Goal: Transaction & Acquisition: Purchase product/service

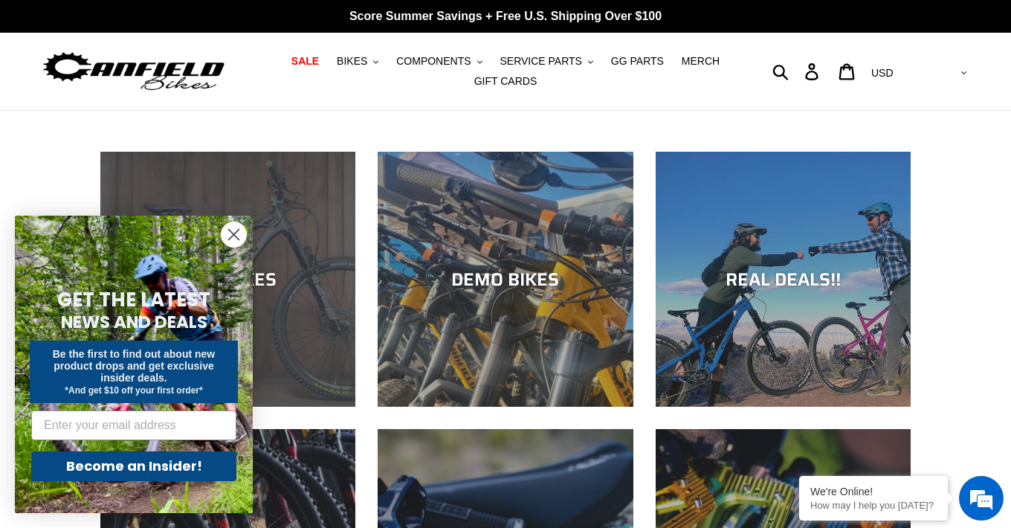
click at [304, 271] on div "NEW BIKES" at bounding box center [227, 279] width 255 height 22
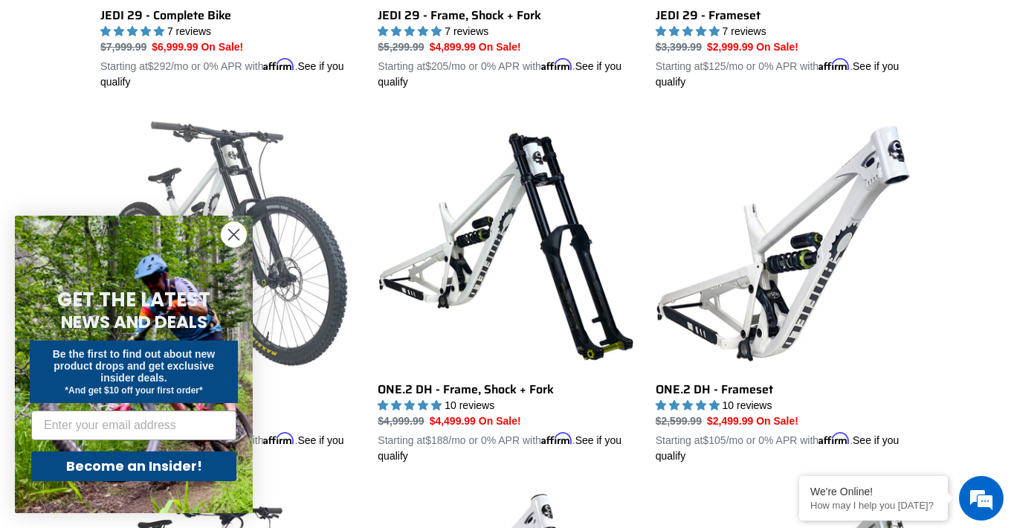
scroll to position [702, 0]
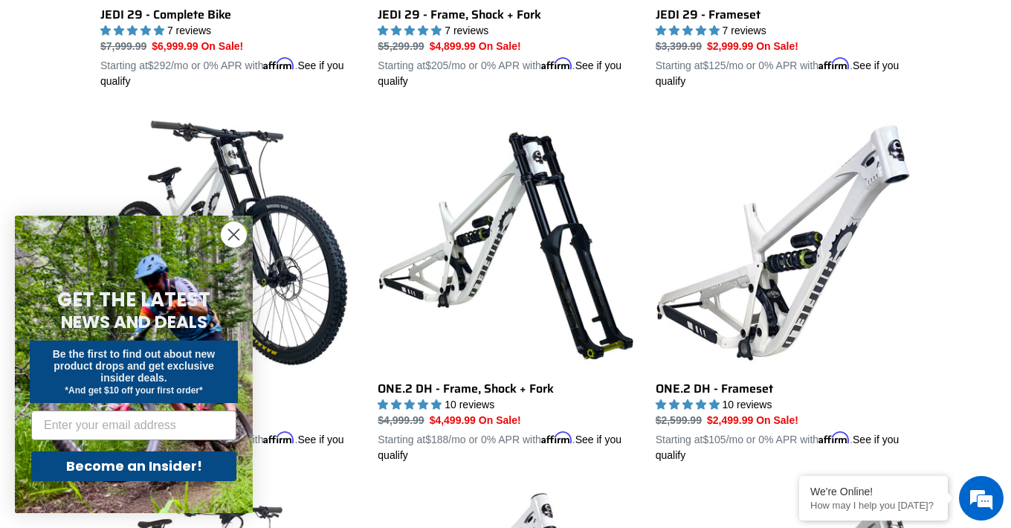
click at [231, 234] on circle "Close dialog" at bounding box center [234, 234] width 25 height 25
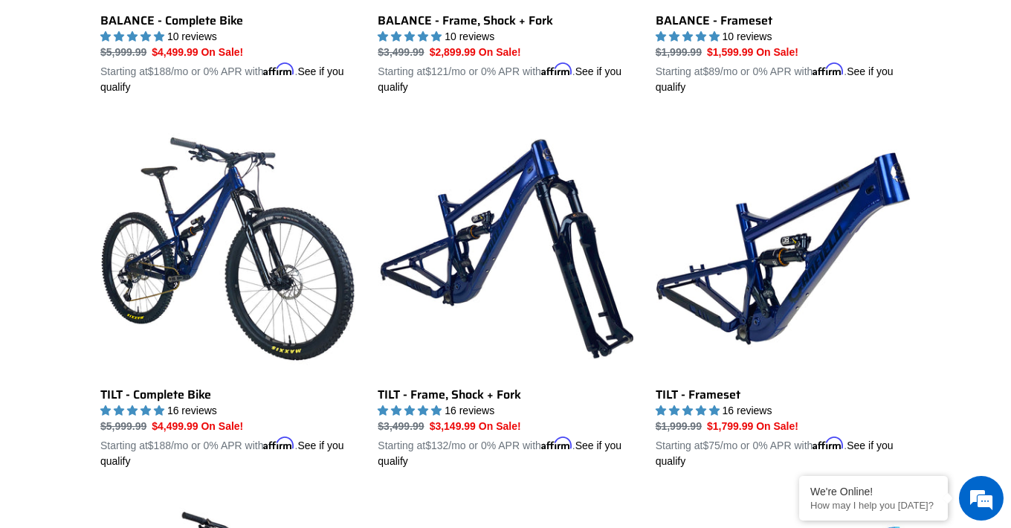
scroll to position [1823, 0]
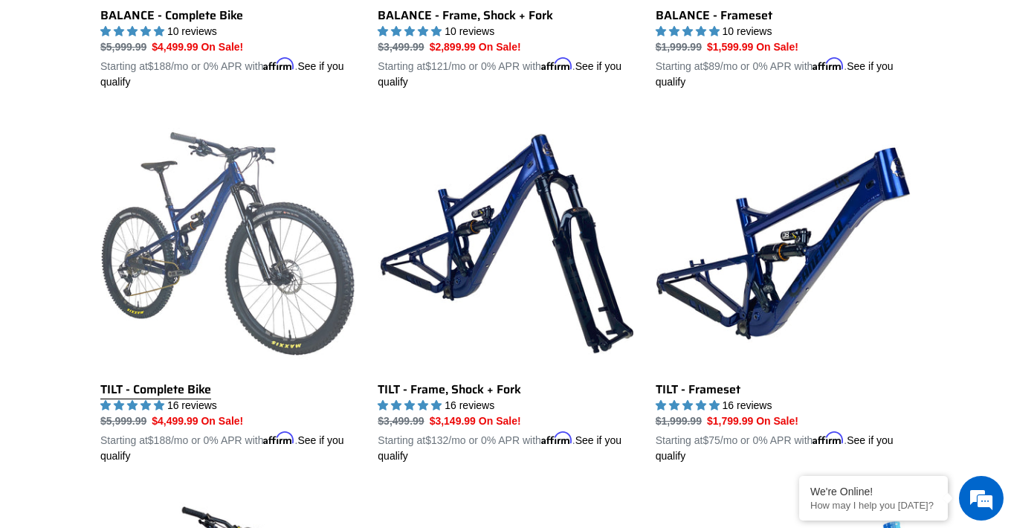
click at [208, 278] on link "TILT - Complete Bike" at bounding box center [227, 290] width 255 height 348
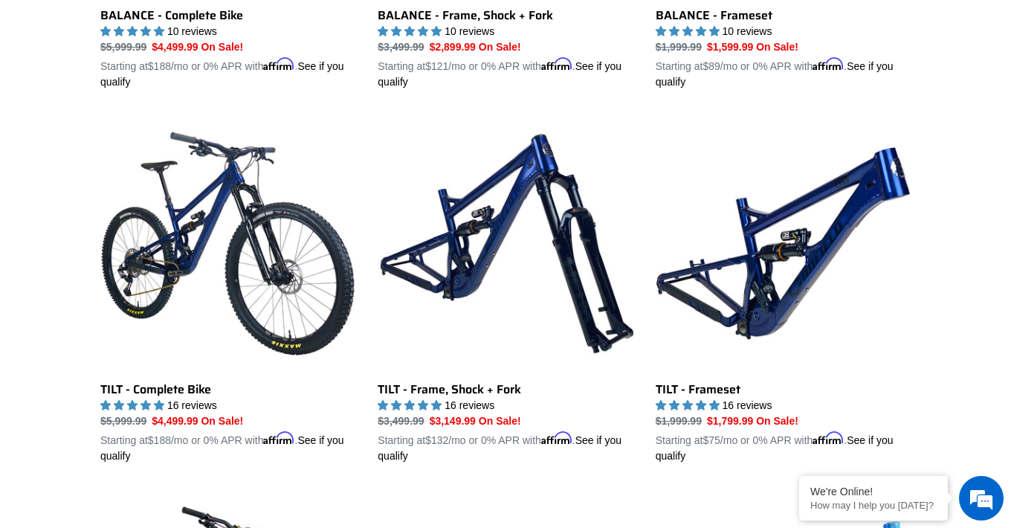
scroll to position [1822, 0]
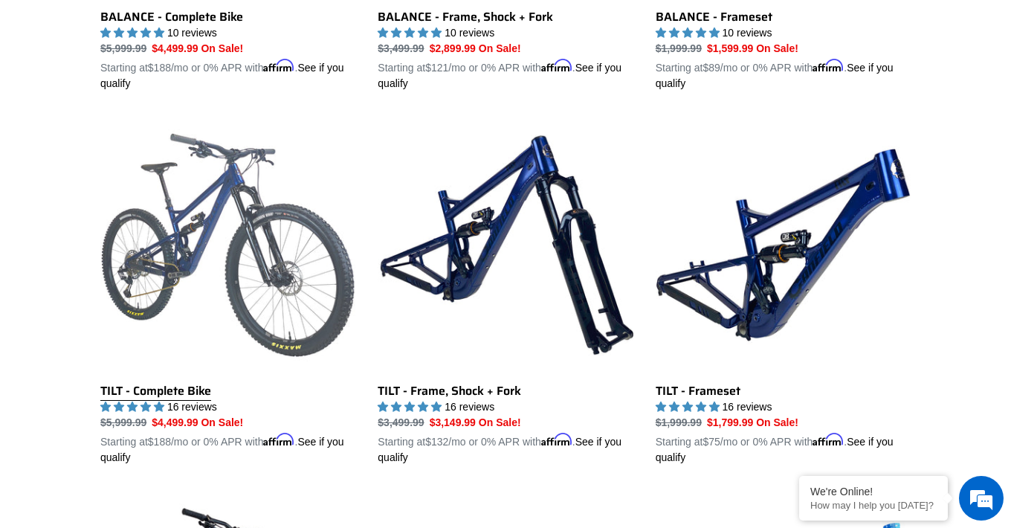
click at [256, 255] on link "TILT - Complete Bike" at bounding box center [227, 291] width 255 height 348
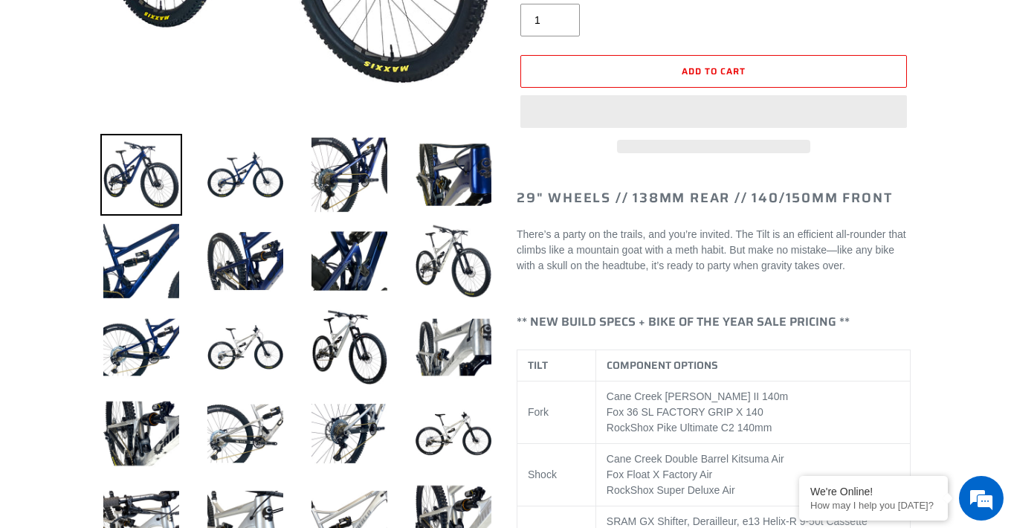
select select "highest-rating"
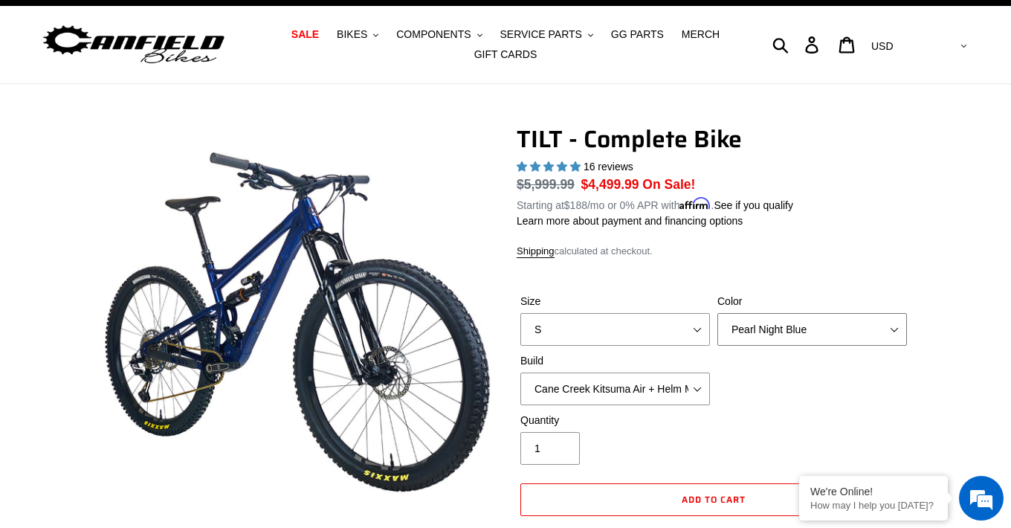
select select "Raw"
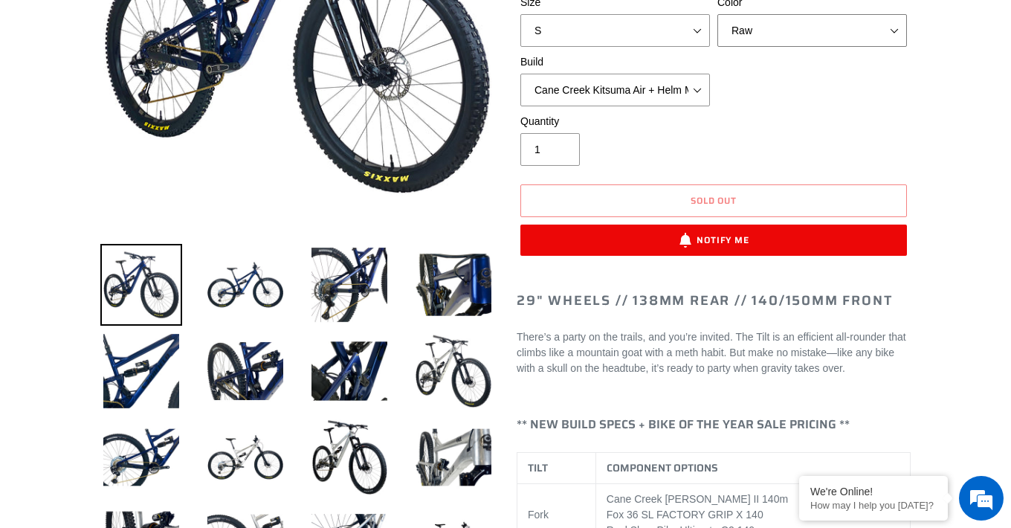
scroll to position [326, 0]
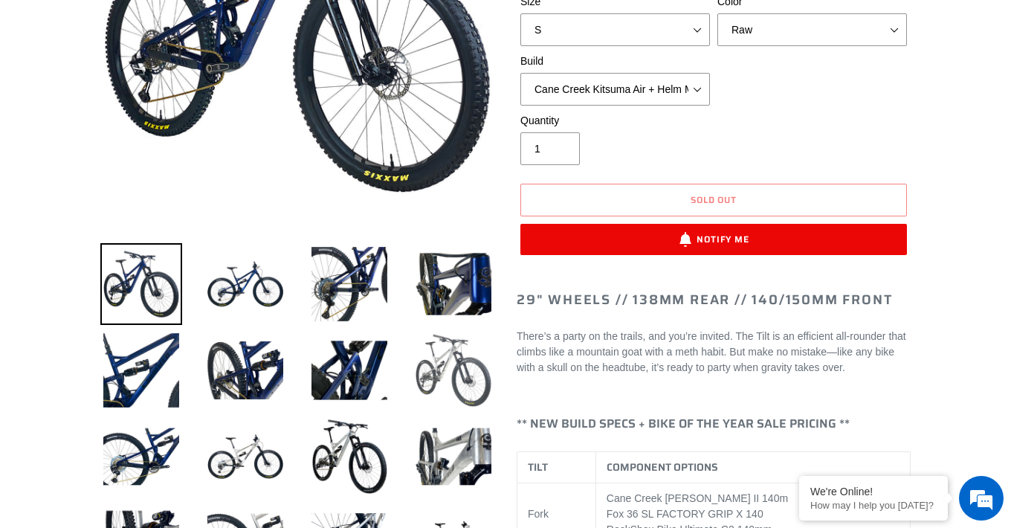
click at [472, 378] on img at bounding box center [454, 370] width 82 height 82
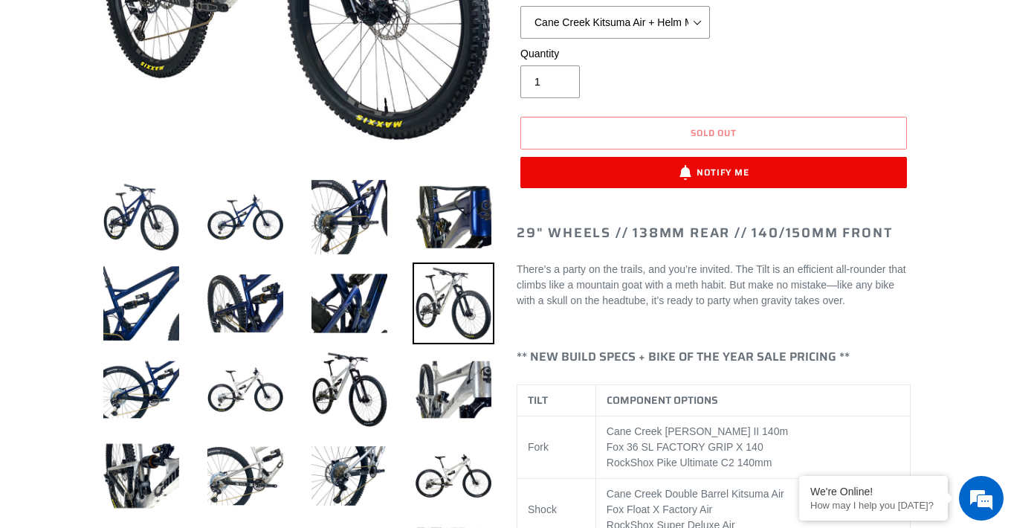
scroll to position [404, 0]
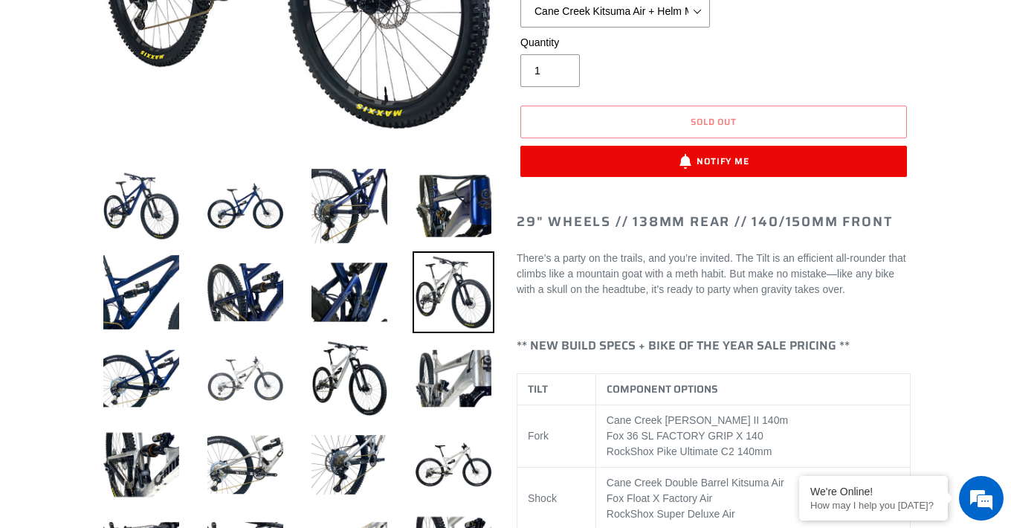
click at [260, 375] on img at bounding box center [245, 379] width 82 height 82
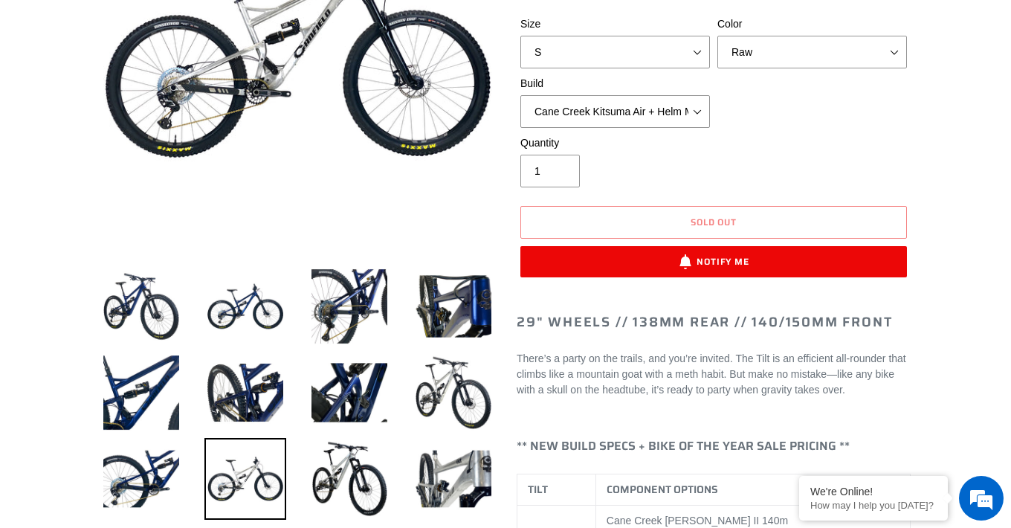
scroll to position [312, 0]
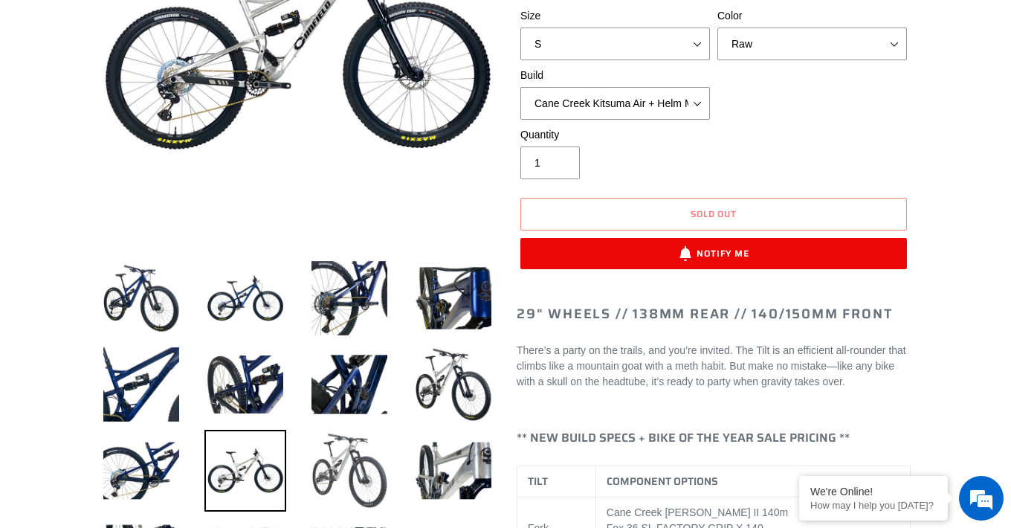
click at [350, 458] on img at bounding box center [350, 471] width 82 height 82
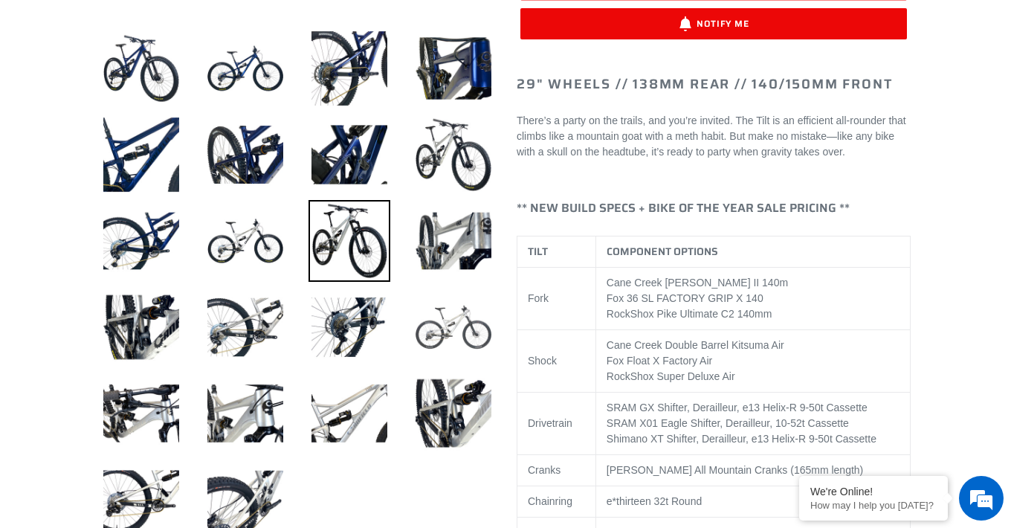
scroll to position [606, 0]
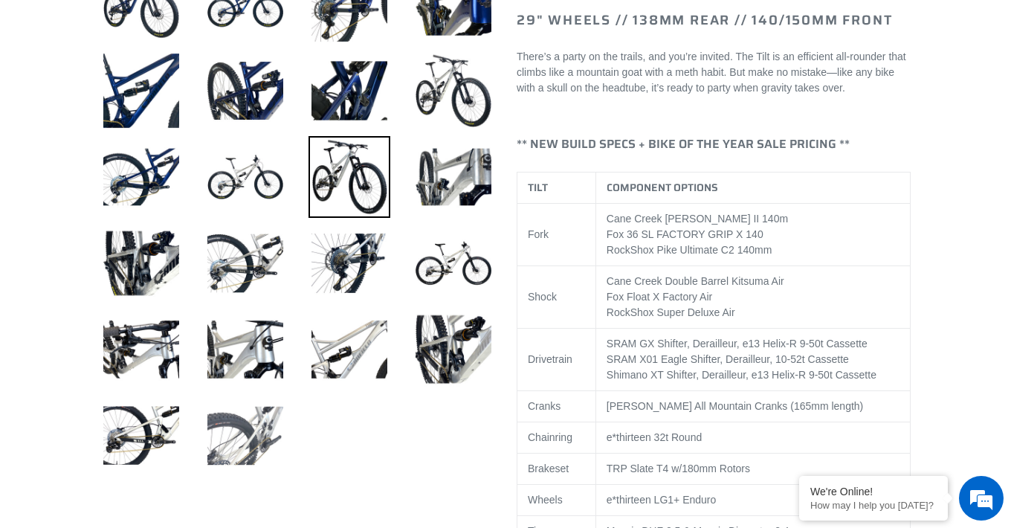
click at [260, 428] on img at bounding box center [245, 436] width 82 height 82
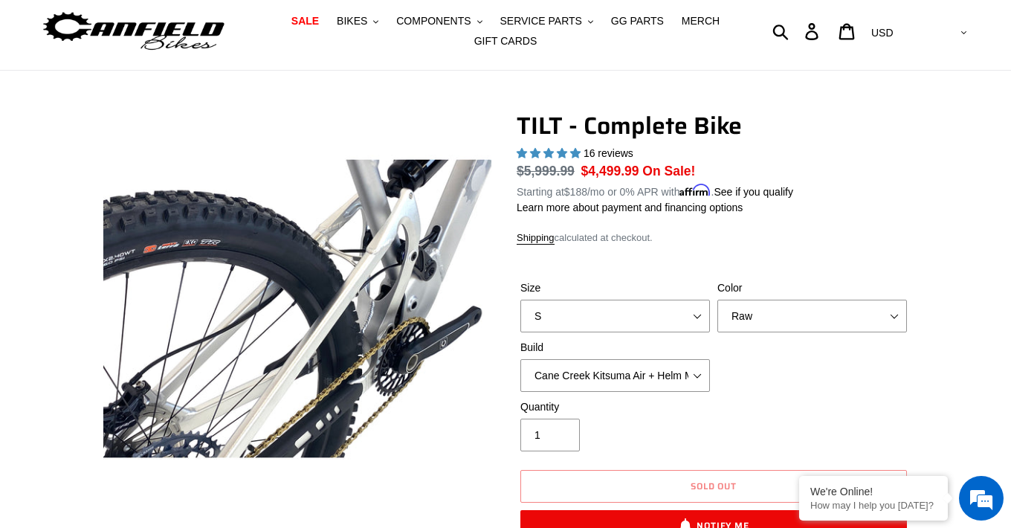
scroll to position [39, 0]
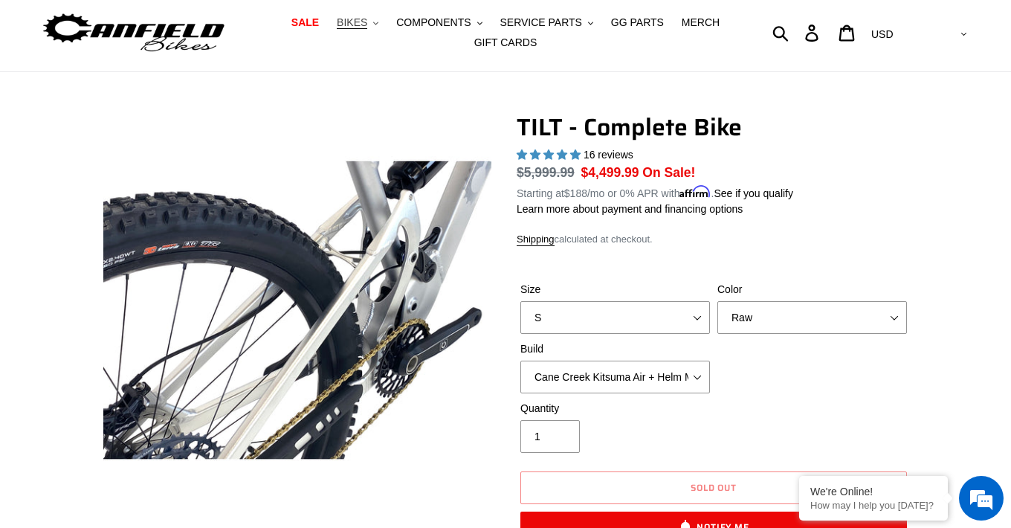
click at [375, 28] on button "BIKES .cls-1{fill:#231f20}" at bounding box center [357, 23] width 57 height 20
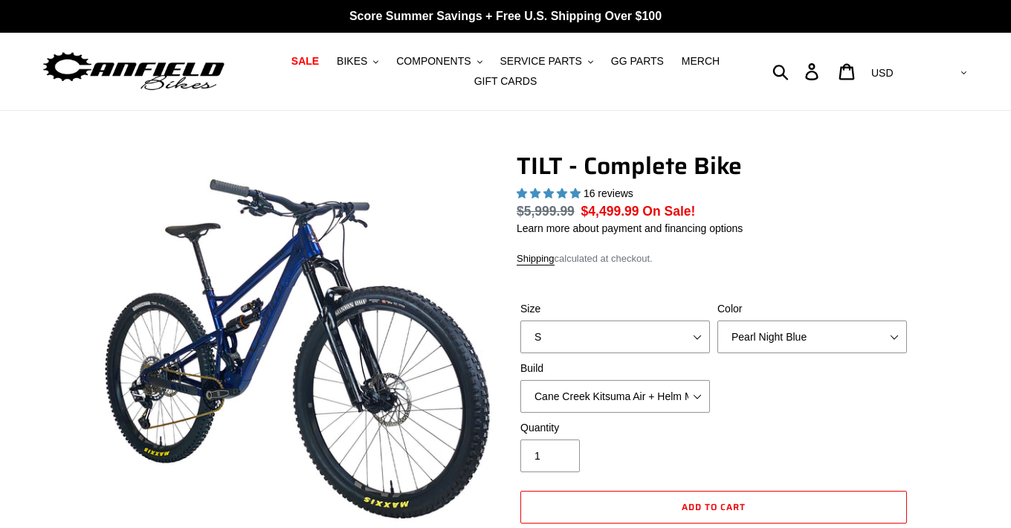
select select "highest-rating"
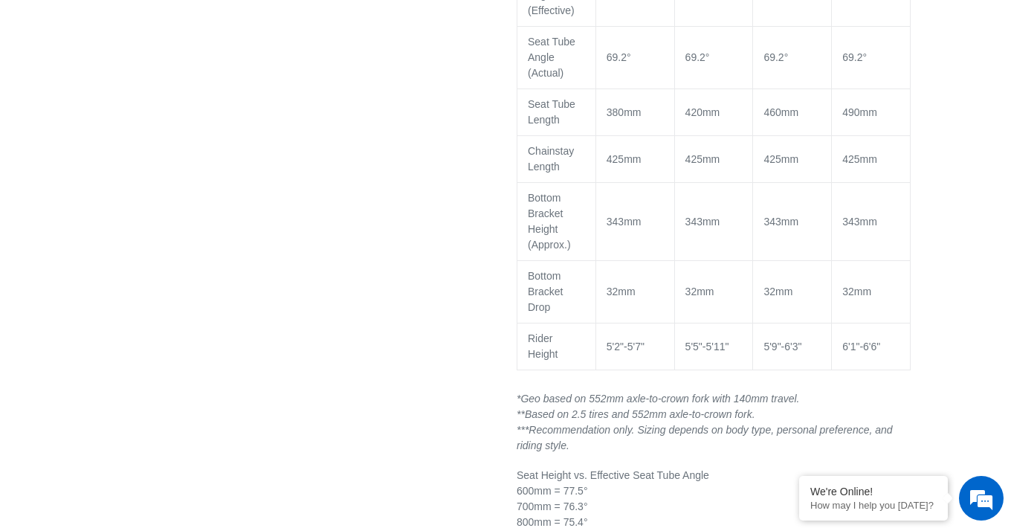
scroll to position [1825, 0]
